Goal: Navigation & Orientation: Find specific page/section

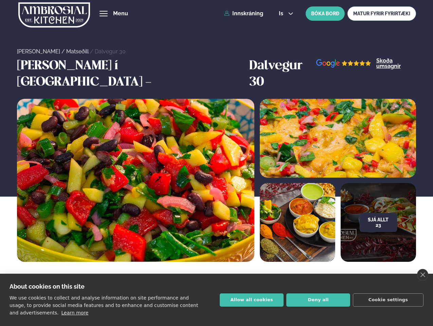
click at [422, 275] on link "close" at bounding box center [422, 275] width 11 height 12
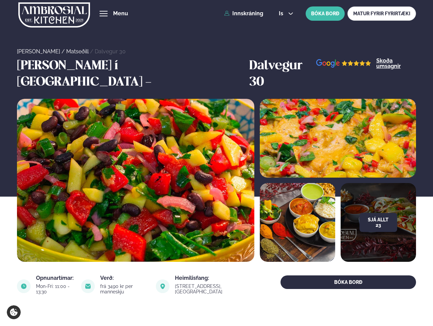
click at [104, 14] on span "hamburger" at bounding box center [103, 14] width 6 height 6
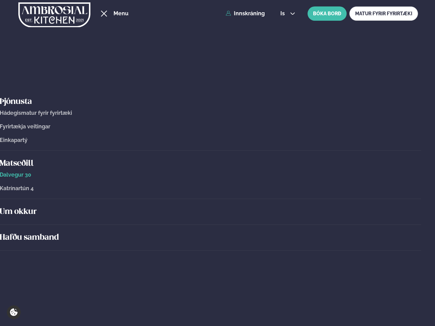
click at [285, 14] on span "is" at bounding box center [283, 13] width 6 height 5
click at [378, 213] on button "Sjá allt 23" at bounding box center [380, 222] width 38 height 19
